Goal: Task Accomplishment & Management: Manage account settings

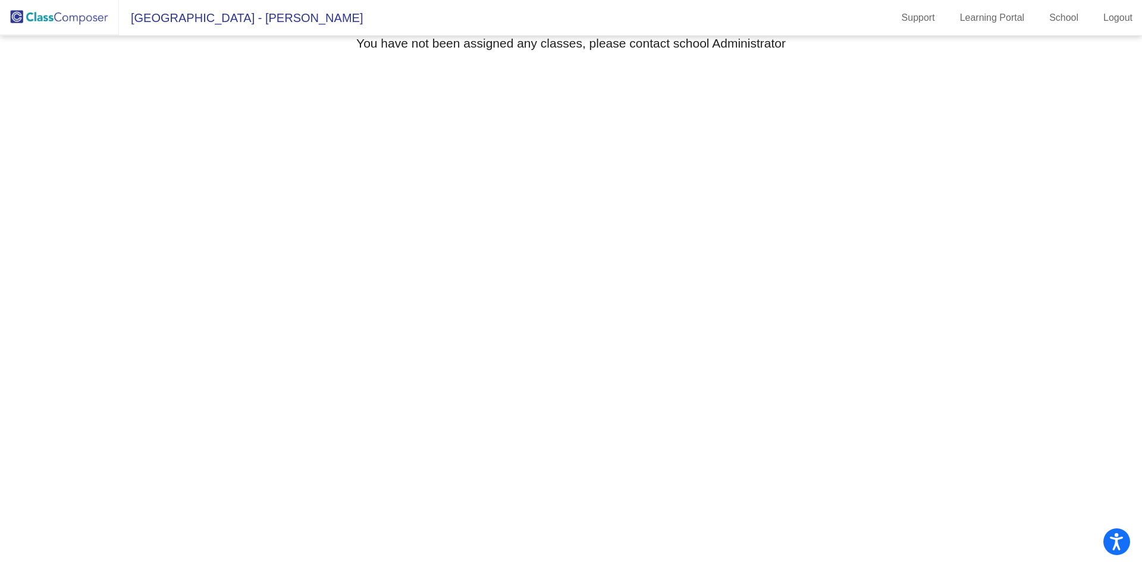
click at [73, 15] on img at bounding box center [59, 17] width 119 height 35
click at [1123, 12] on link "Logout" at bounding box center [1117, 17] width 48 height 19
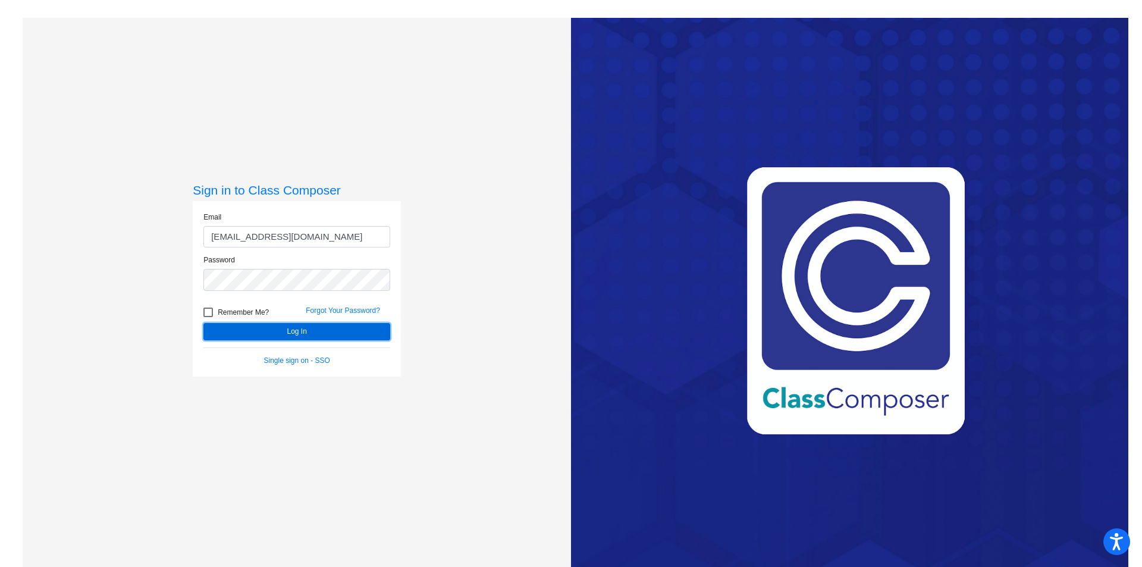
click at [289, 326] on button "Log In" at bounding box center [296, 331] width 187 height 17
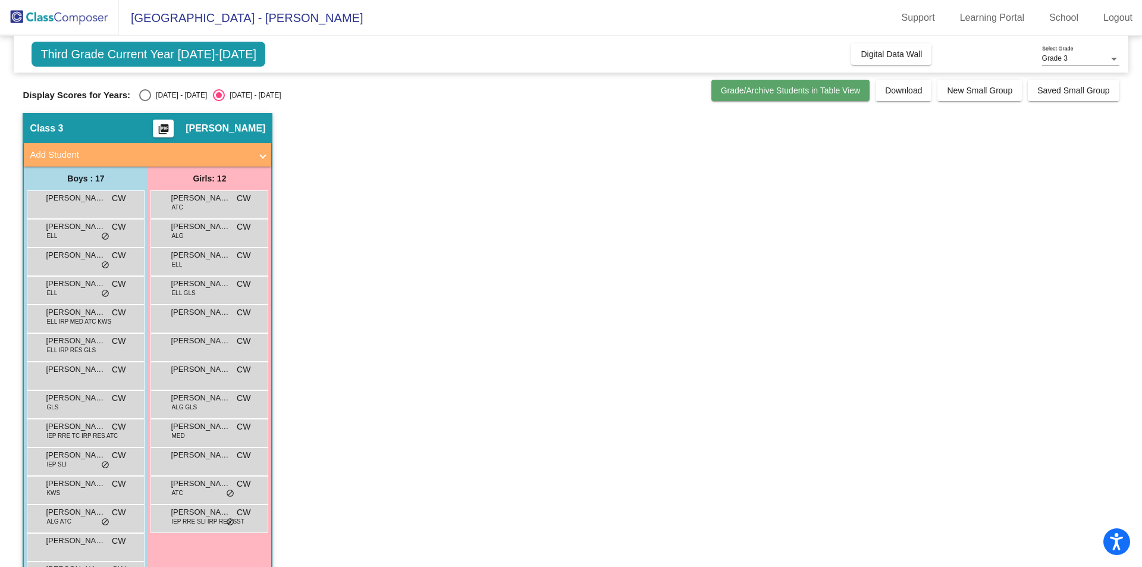
click at [799, 93] on span "Grade/Archive Students in Table View" at bounding box center [791, 91] width 140 height 10
